Goal: Transaction & Acquisition: Download file/media

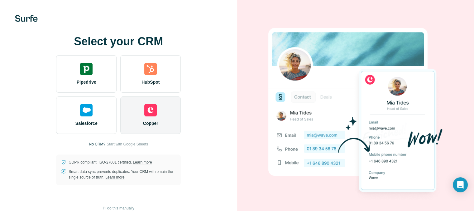
click at [145, 110] on img at bounding box center [150, 110] width 12 height 12
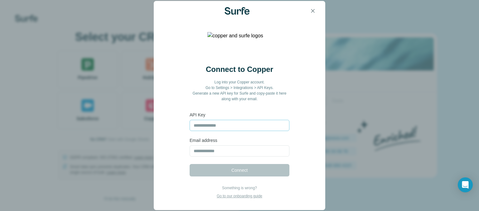
click at [200, 124] on input "text" at bounding box center [240, 125] width 100 height 11
click at [314, 9] on icon "button" at bounding box center [313, 11] width 6 height 6
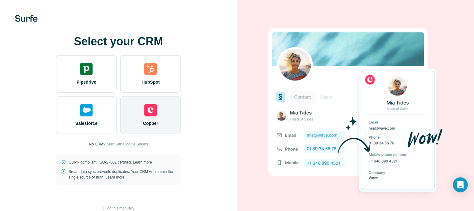
click at [148, 112] on img at bounding box center [150, 110] width 12 height 12
